Goal: Navigation & Orientation: Find specific page/section

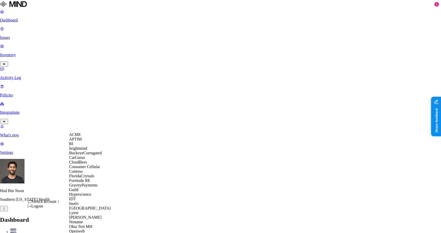
scroll to position [121, 0]
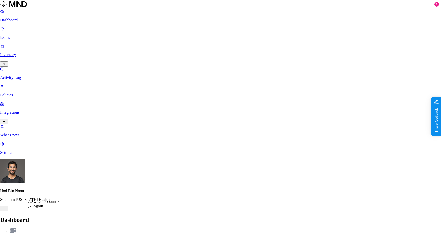
click at [50, 208] on div "Logout" at bounding box center [43, 206] width 33 height 5
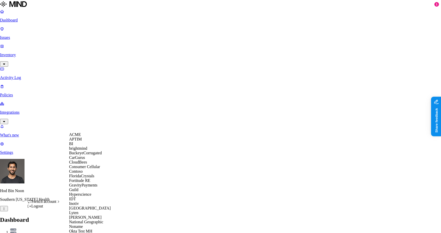
scroll to position [125, 0]
click at [90, 220] on span "National Geographic" at bounding box center [86, 222] width 34 height 4
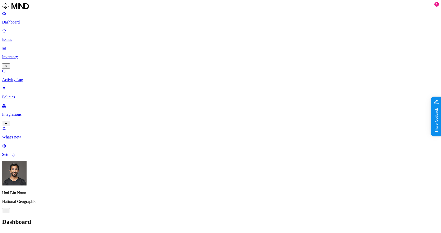
click at [22, 55] on p "Inventory" at bounding box center [220, 57] width 437 height 5
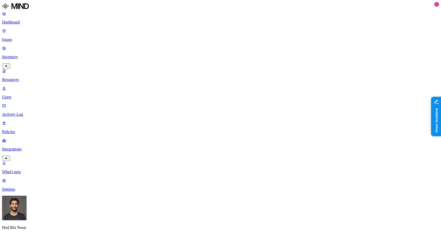
scroll to position [123, 0]
click at [31, 86] on link "Users" at bounding box center [220, 92] width 437 height 13
